Goal: Find specific page/section: Find specific page/section

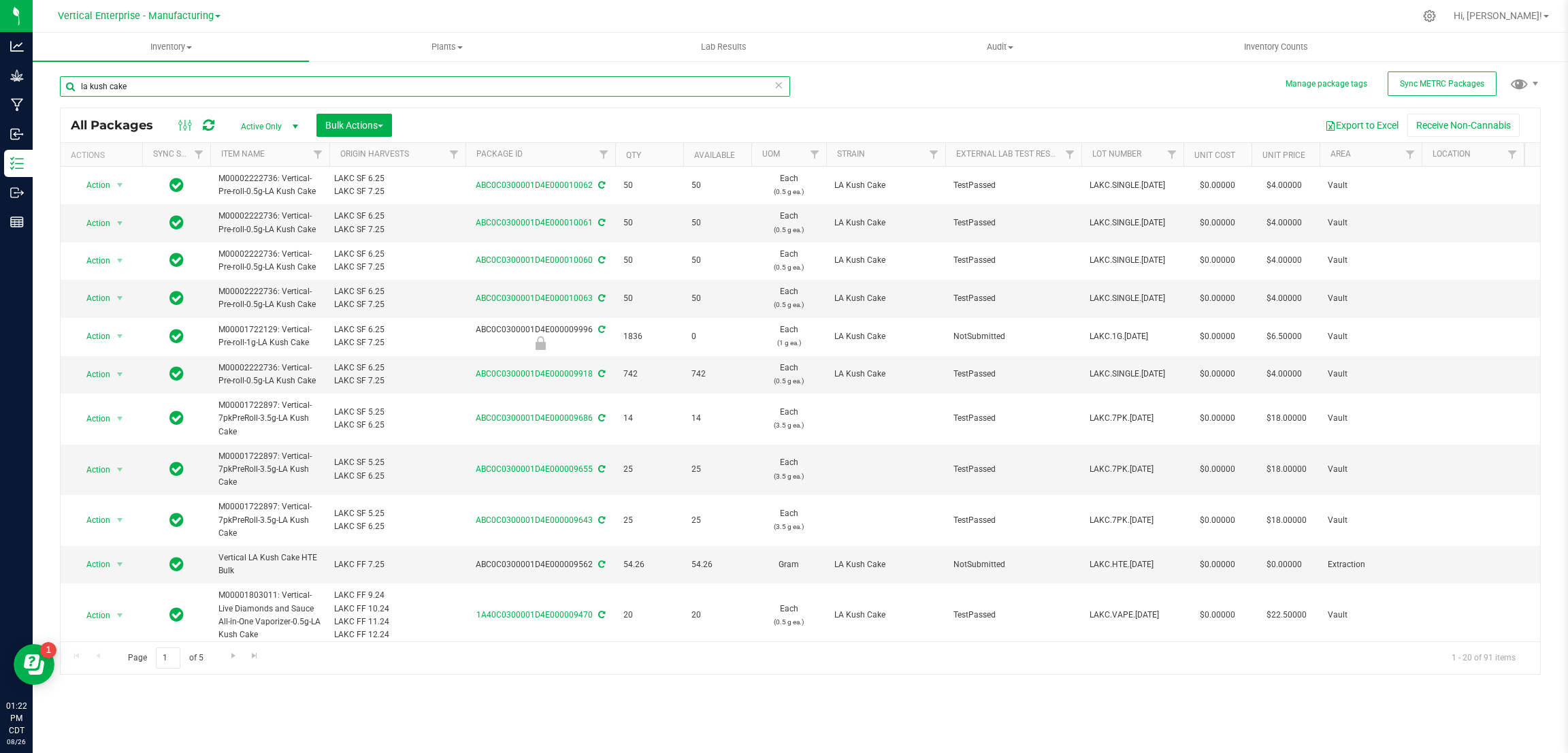
click at [213, 89] on input "la kush cake" at bounding box center [425, 87] width 730 height 20
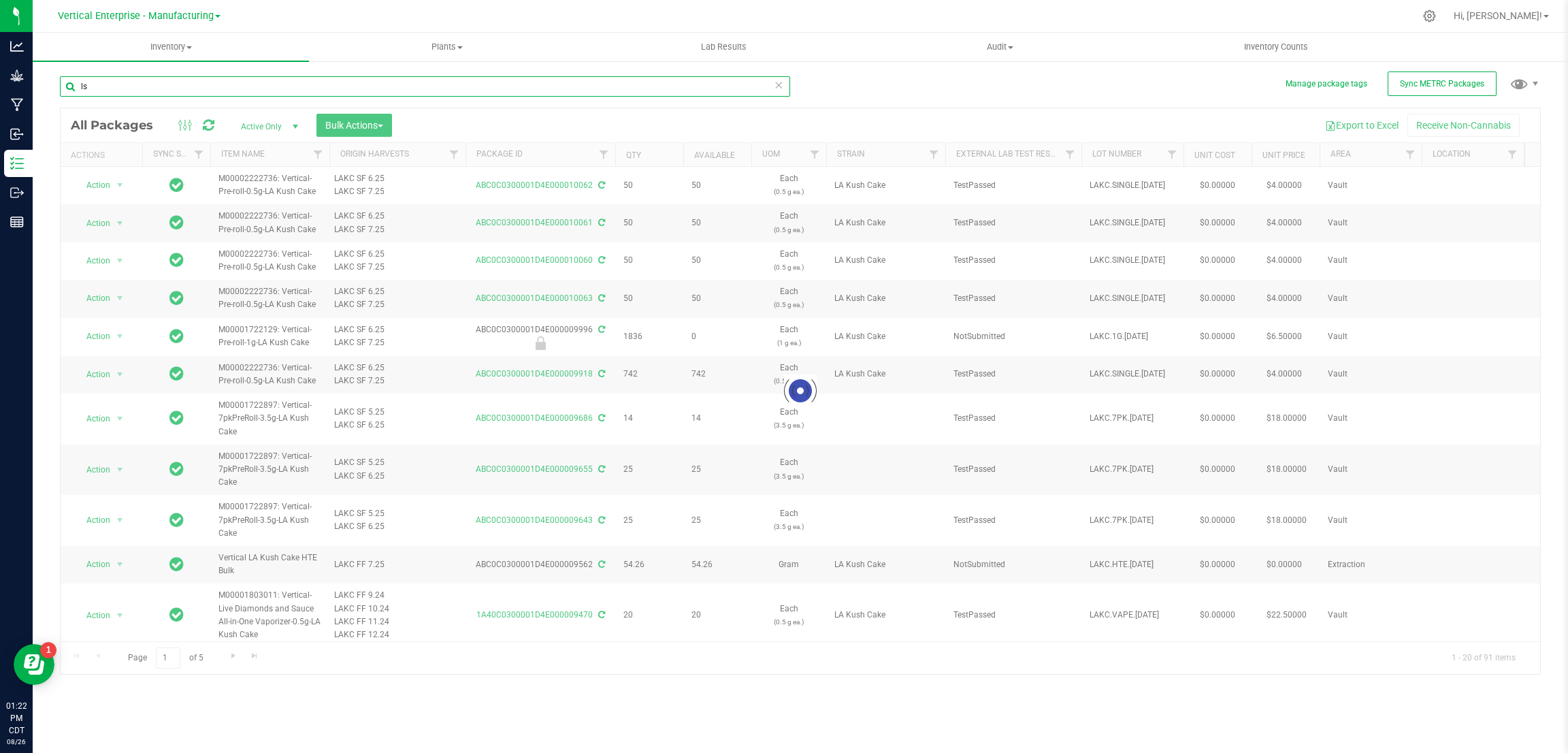
type input "l"
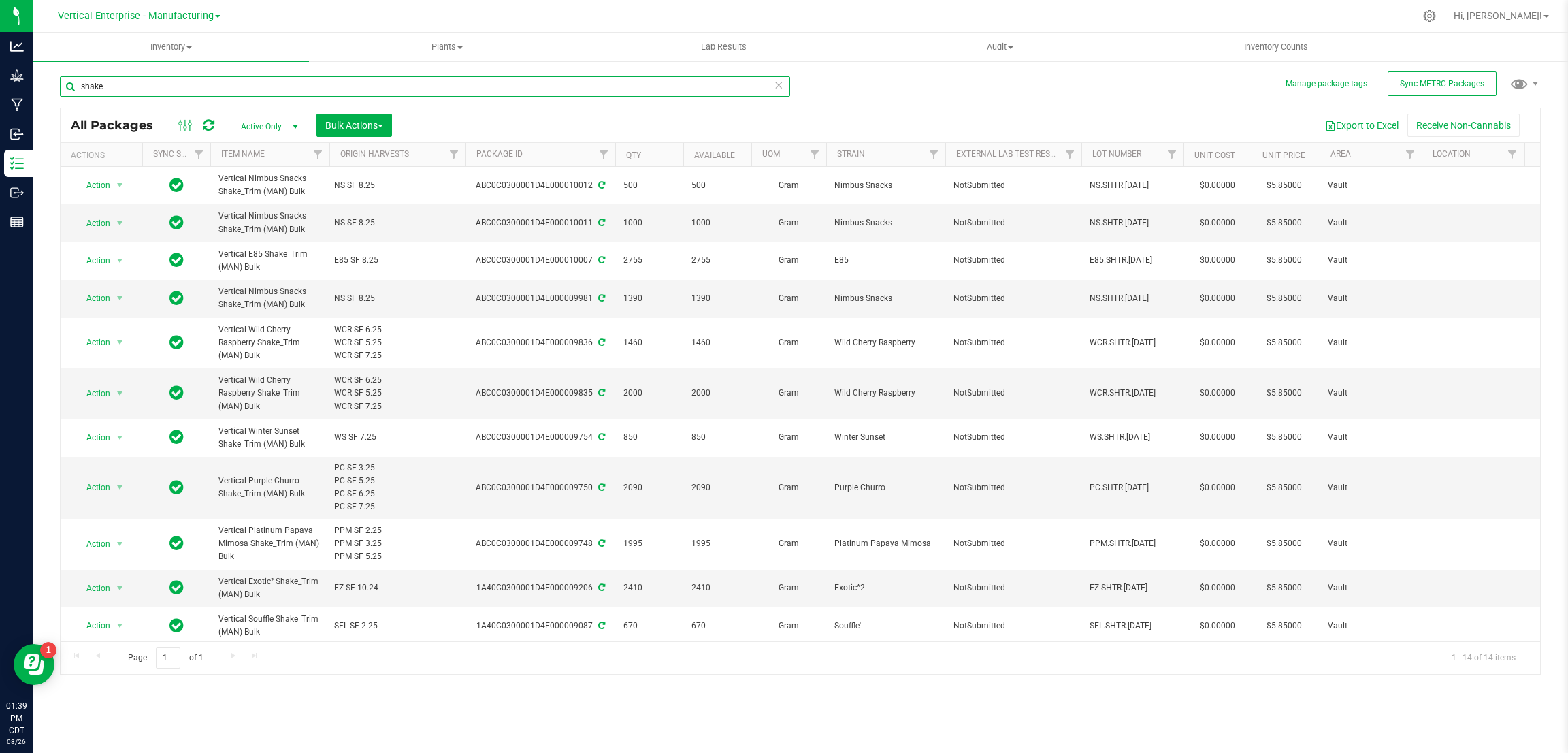
type input "shake"
click at [215, 16] on span at bounding box center [217, 16] width 5 height 3
click at [206, 49] on link "Vertical Enterprise - Cultivation" at bounding box center [138, 48] width 199 height 19
